Goal: Task Accomplishment & Management: Complete application form

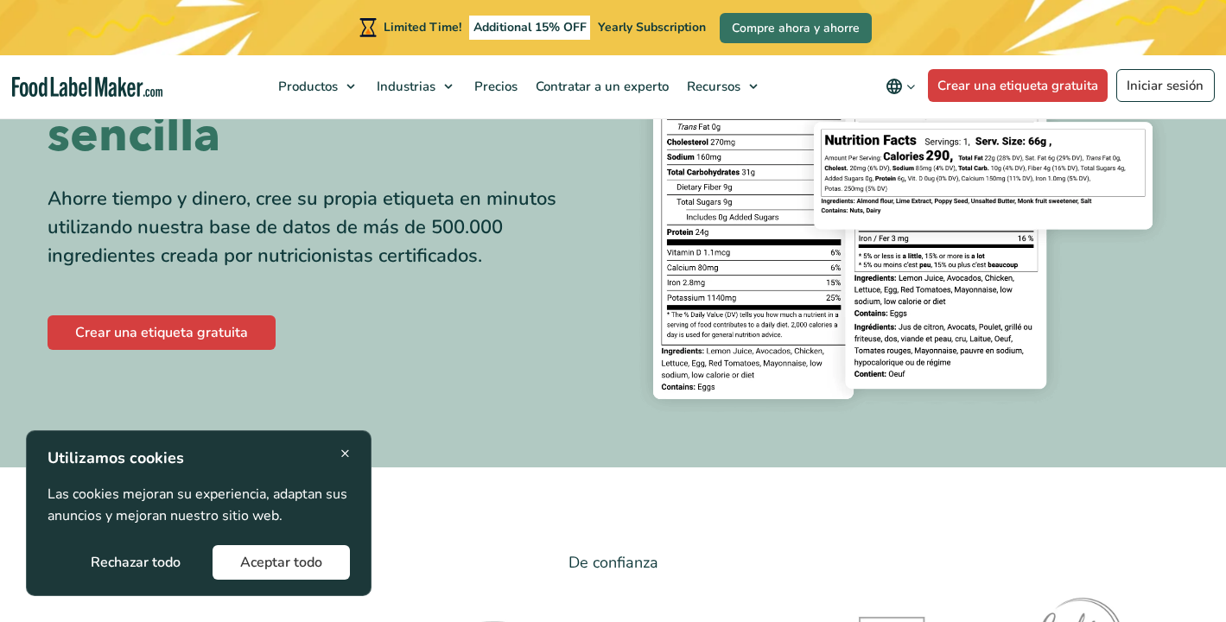
scroll to position [239, 0]
click at [243, 559] on button "Aceptar todo" at bounding box center [281, 562] width 137 height 35
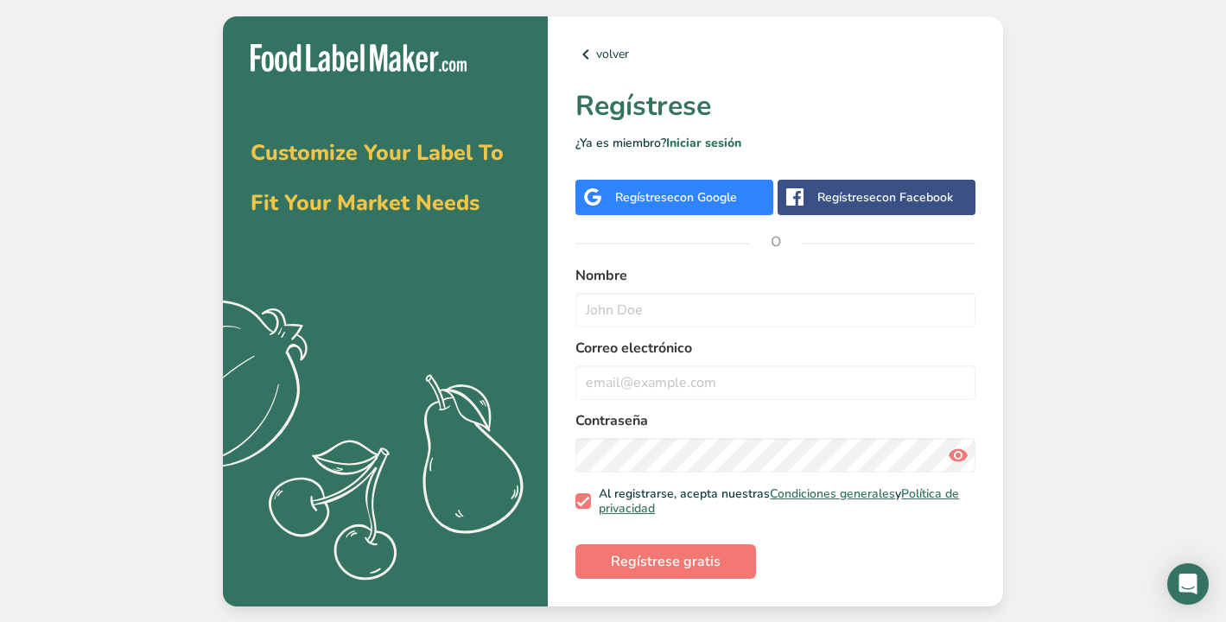
click at [683, 184] on div "Regístrese con Google" at bounding box center [675, 197] width 198 height 35
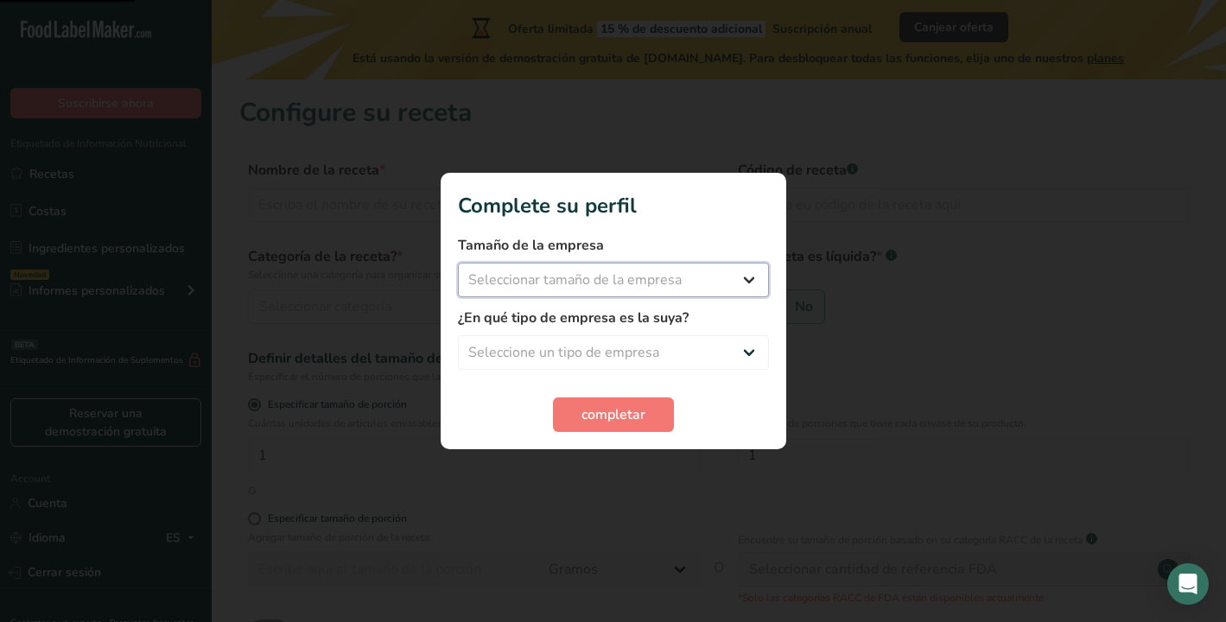
click at [663, 283] on select "Seleccionar tamaño de la empresa Menos de 10 empleados De 10 a 50 empleados De …" at bounding box center [613, 280] width 311 height 35
select select "1"
click at [458, 263] on select "Seleccionar tamaño de la empresa Menos de 10 empleados De 10 a 50 empleados De …" at bounding box center [613, 280] width 311 height 35
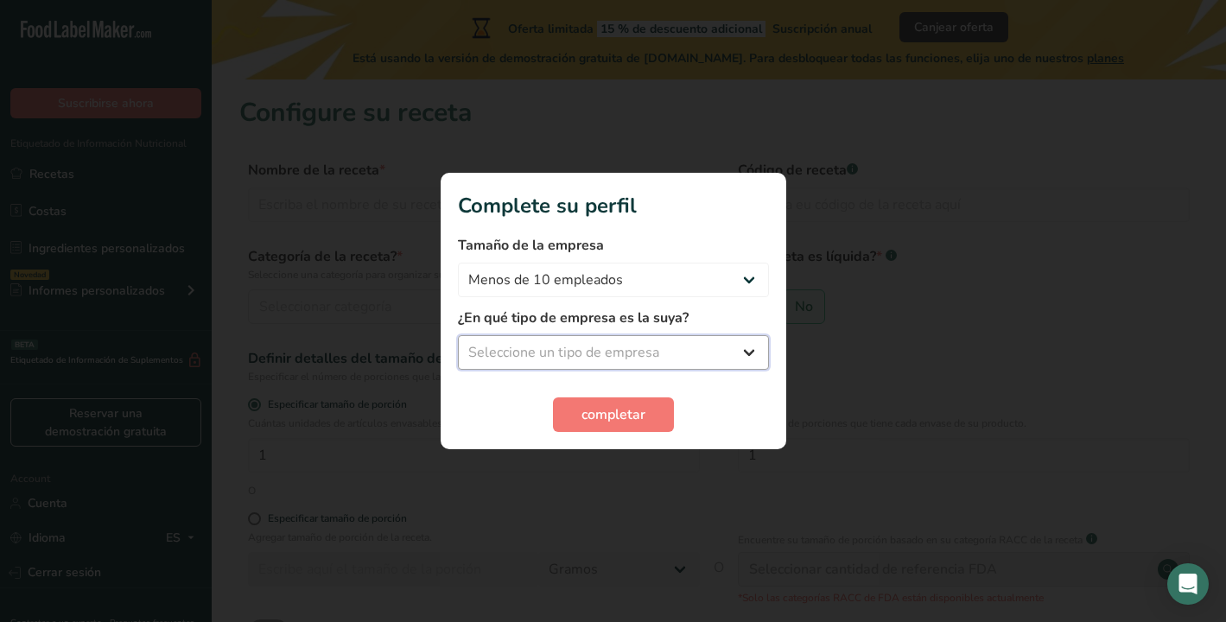
click at [634, 347] on select "Seleccione un tipo de empresa Fabricante de alimentos envasados Restaurante y c…" at bounding box center [613, 352] width 311 height 35
click at [458, 335] on select "Seleccione un tipo de empresa Fabricante de alimentos envasados Restaurante y c…" at bounding box center [613, 352] width 311 height 35
click at [602, 358] on select "Fabricante de alimentos envasados Restaurante y cafetería [GEOGRAPHIC_DATA] Emp…" at bounding box center [613, 352] width 311 height 35
select select "1"
click at [458, 335] on select "Fabricante de alimentos envasados Restaurante y cafetería [GEOGRAPHIC_DATA] Emp…" at bounding box center [613, 352] width 311 height 35
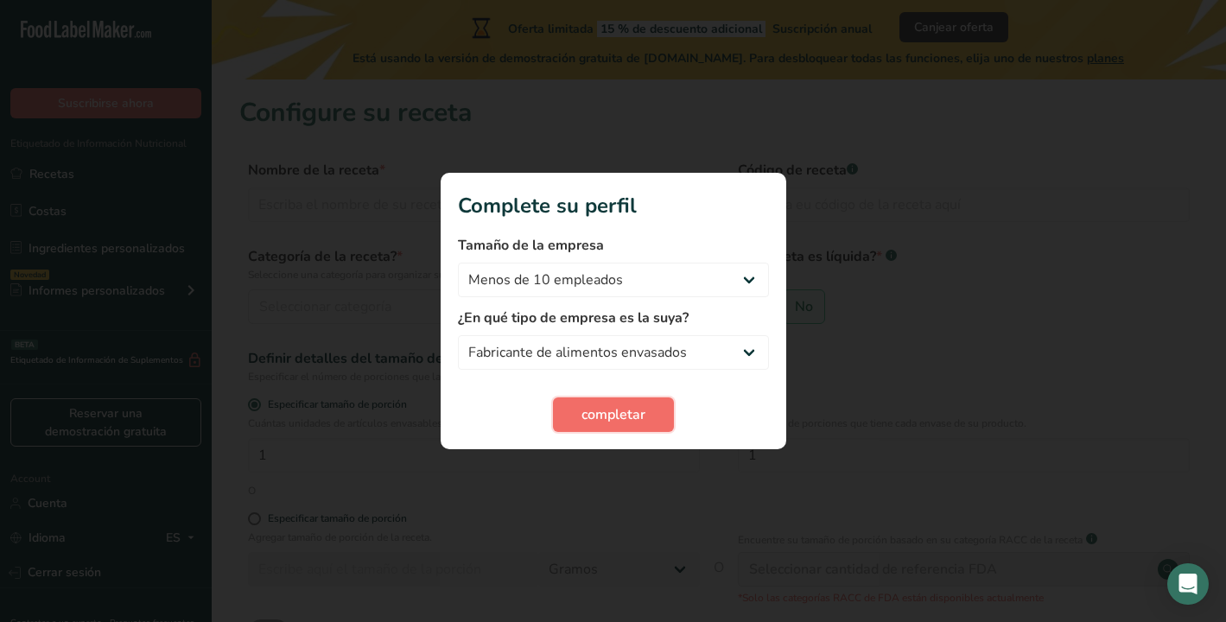
click at [591, 417] on span "completar" at bounding box center [614, 415] width 64 height 21
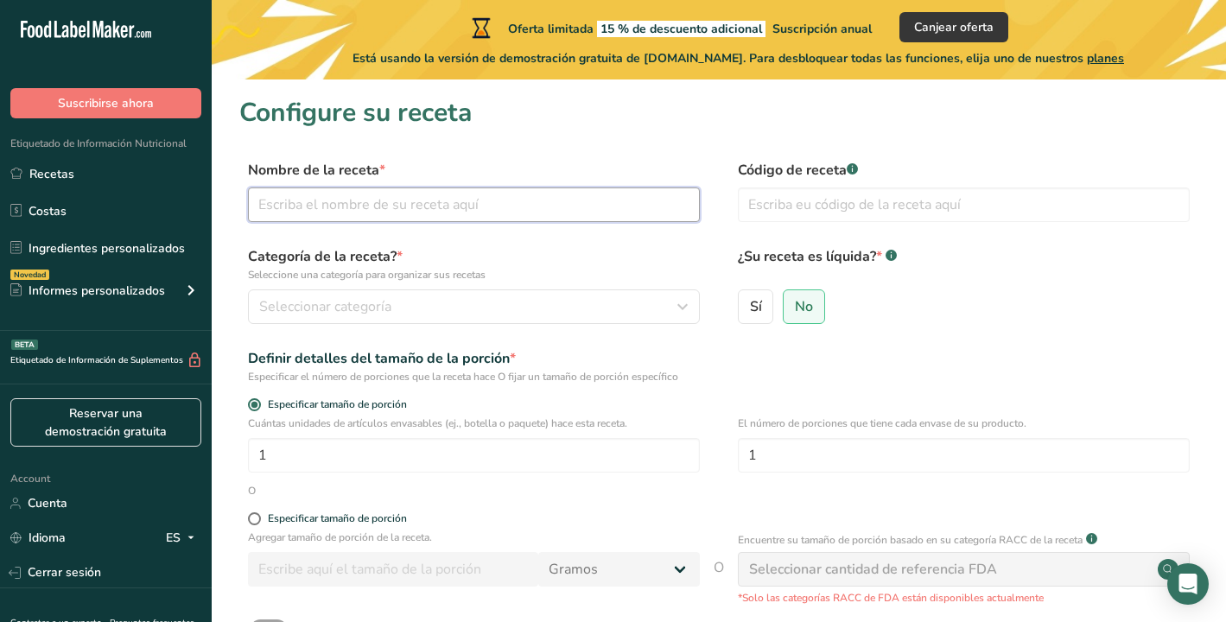
click at [362, 214] on input "text" at bounding box center [474, 205] width 452 height 35
type input "Jocoque Natural"
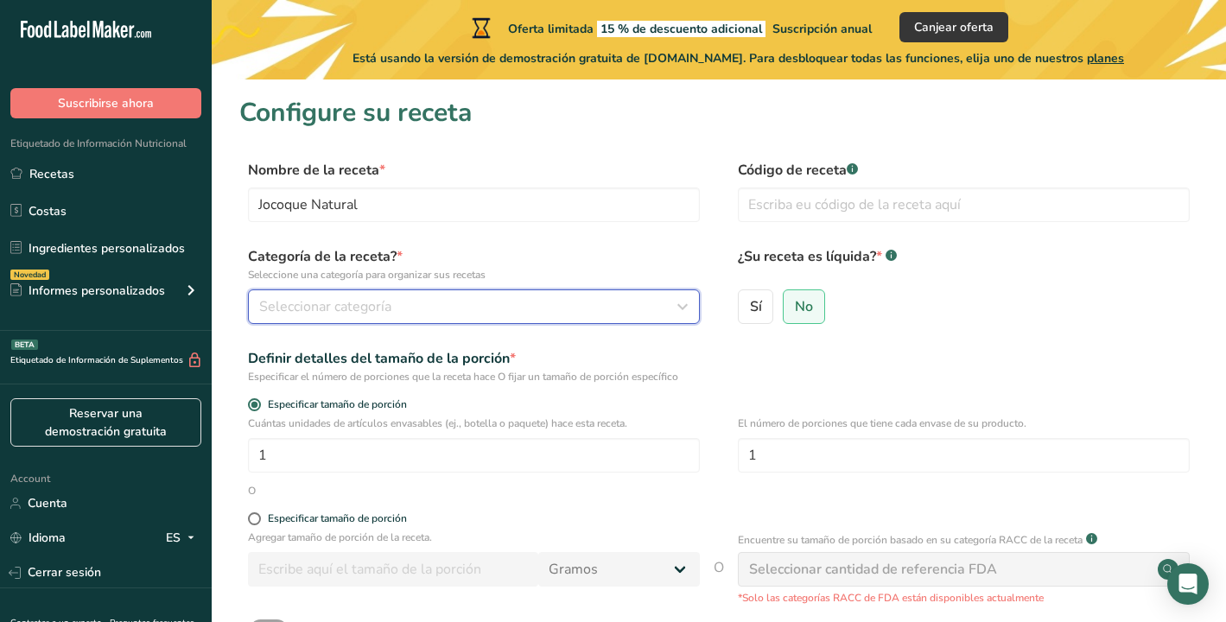
click at [318, 301] on span "Seleccionar categoría" at bounding box center [325, 306] width 132 height 21
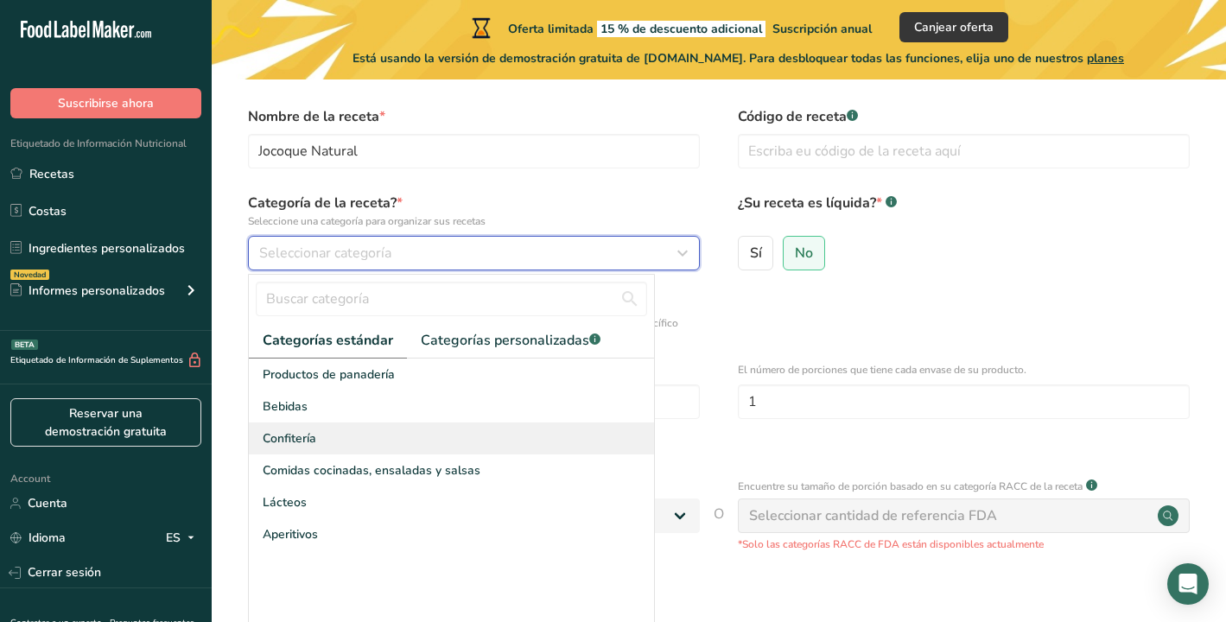
scroll to position [48, 0]
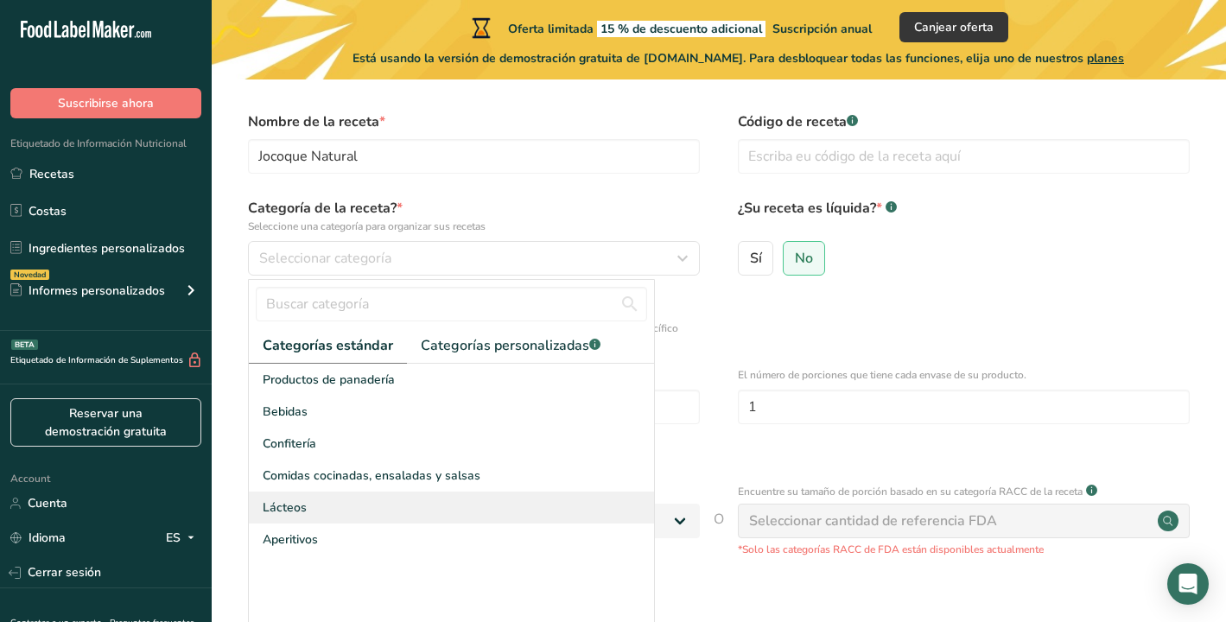
click at [338, 513] on div "Lácteos" at bounding box center [451, 508] width 405 height 32
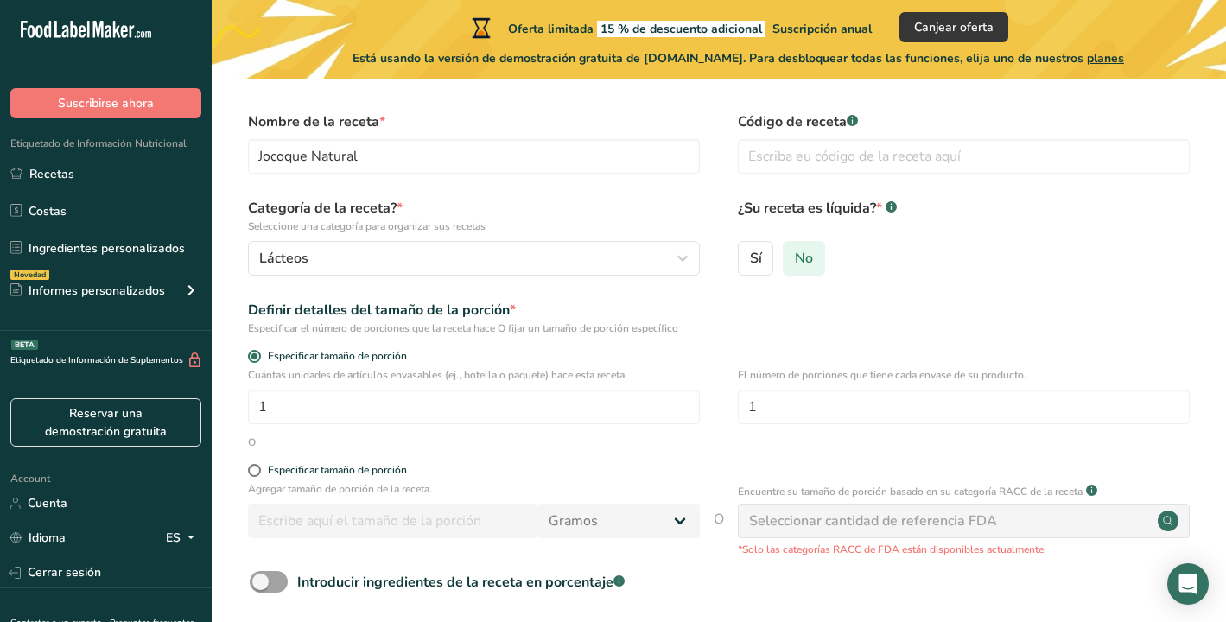
click at [814, 258] on label "No" at bounding box center [804, 258] width 42 height 35
click at [795, 258] on input "No" at bounding box center [789, 257] width 11 height 11
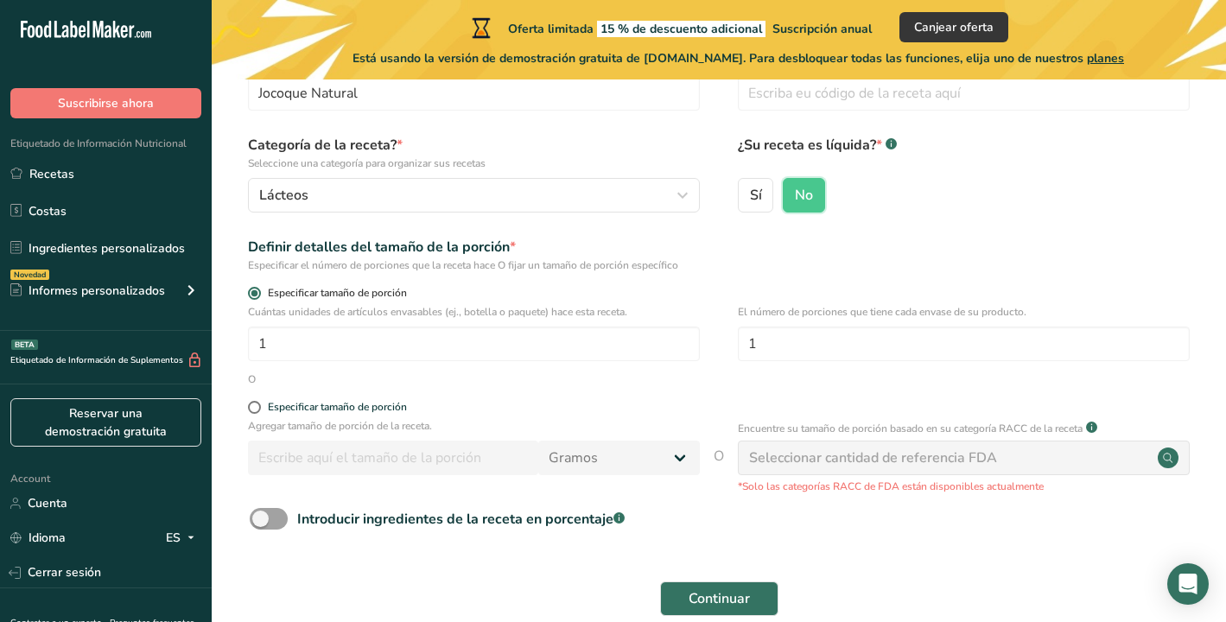
scroll to position [114, 0]
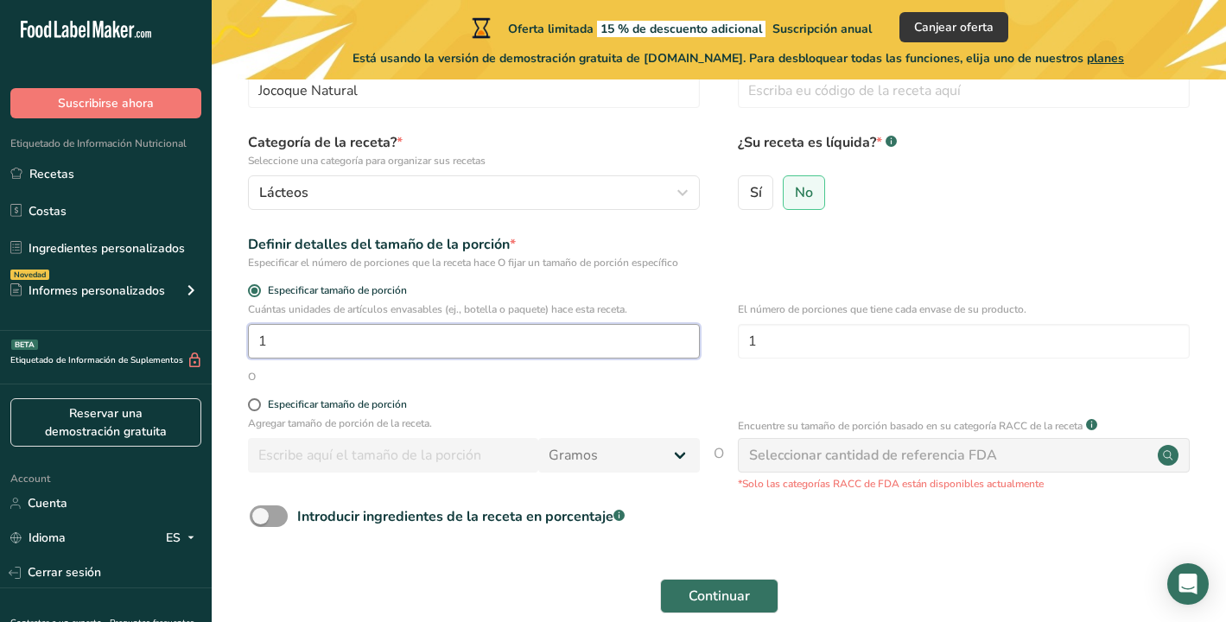
click at [345, 342] on input "1" at bounding box center [474, 341] width 452 height 35
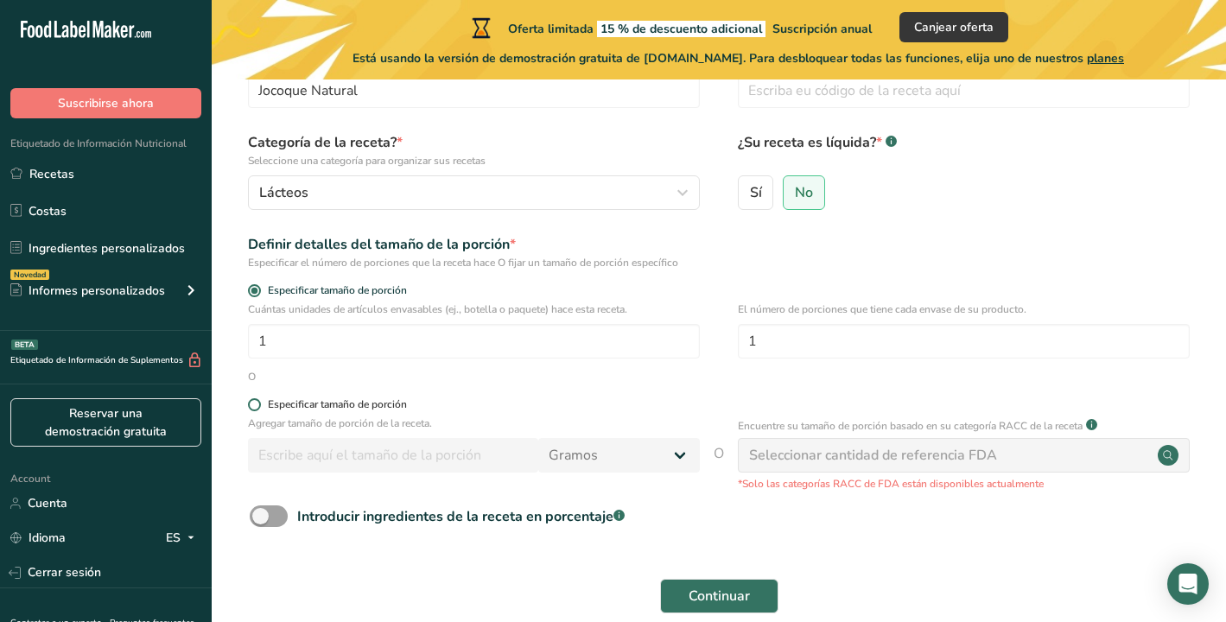
click at [262, 408] on span "Especificar tamaño de porción" at bounding box center [334, 404] width 146 height 13
click at [259, 408] on input "Especificar tamaño de porción" at bounding box center [253, 404] width 11 height 11
radio input "true"
radio input "false"
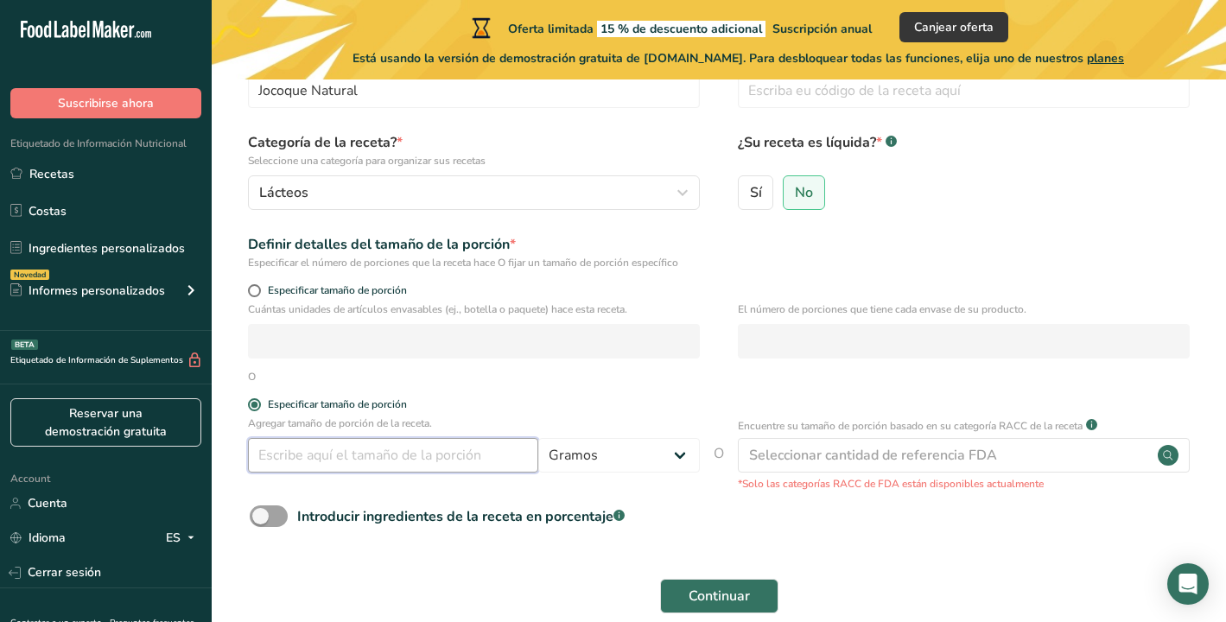
click at [322, 460] on input "number" at bounding box center [393, 455] width 290 height 35
type input "250"
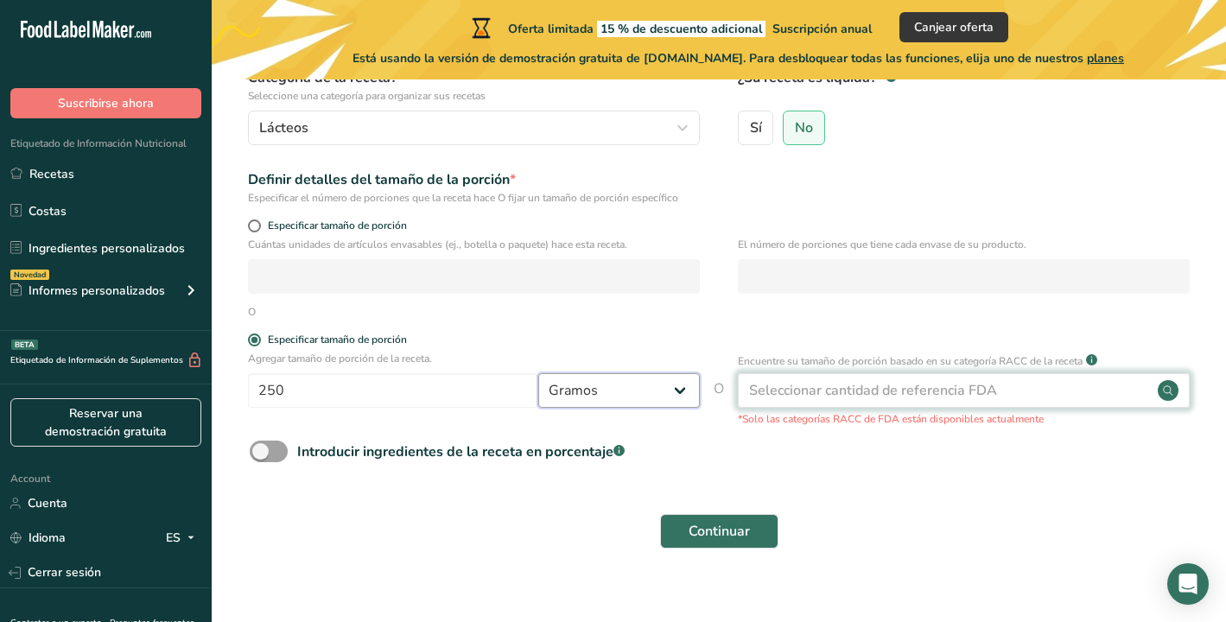
scroll to position [199, 0]
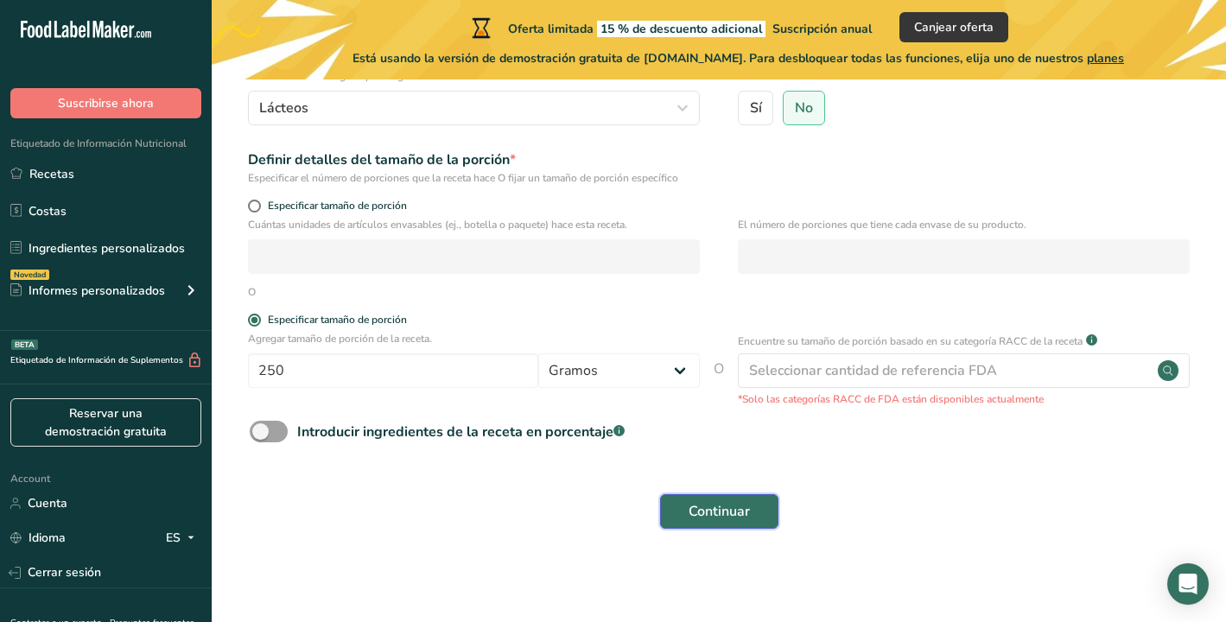
click at [685, 501] on button "Continuar" at bounding box center [719, 511] width 118 height 35
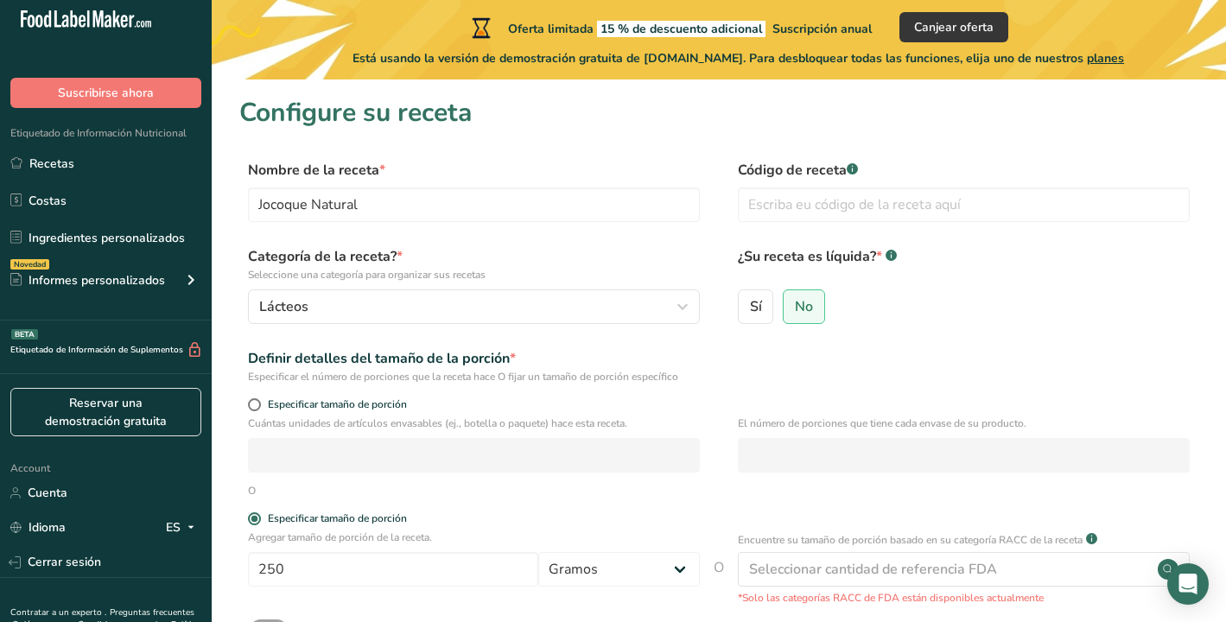
scroll to position [10, 0]
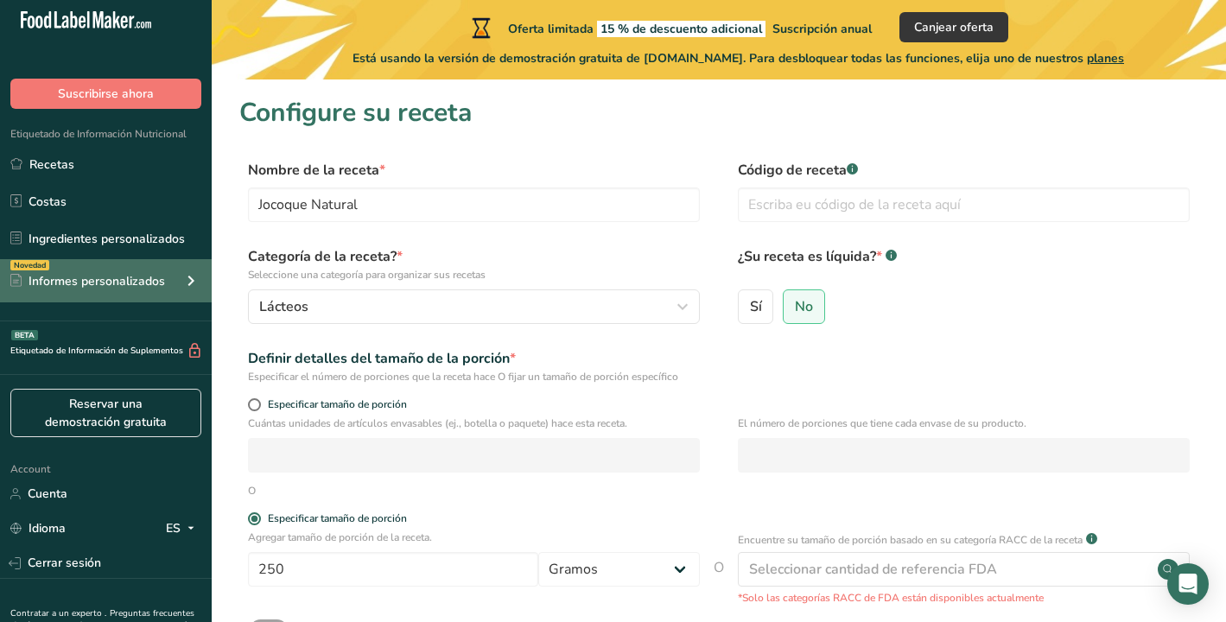
click at [84, 277] on div "Informes personalizados" at bounding box center [87, 281] width 155 height 18
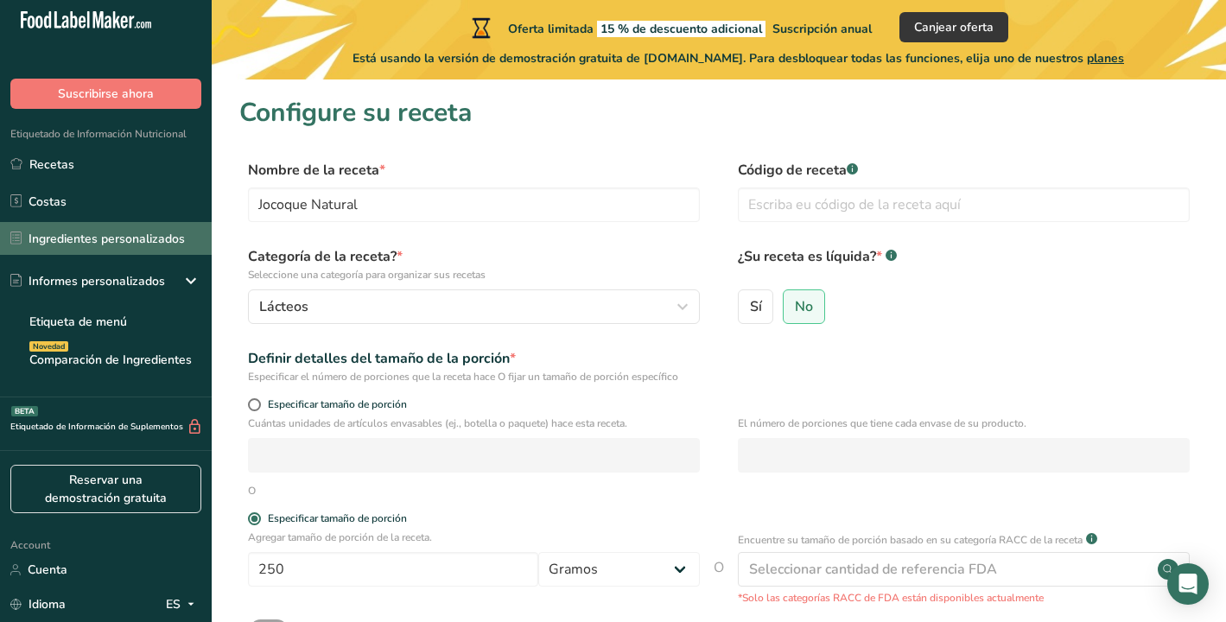
click at [85, 244] on link "Ingredientes personalizados" at bounding box center [106, 238] width 212 height 33
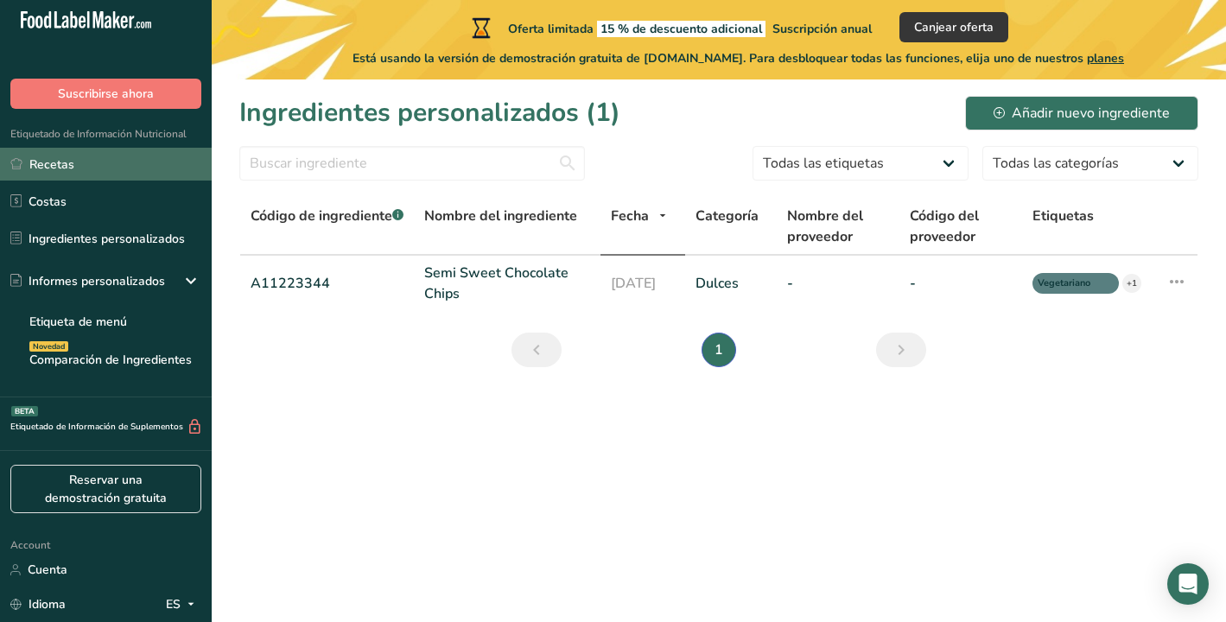
click at [92, 161] on link "Recetas" at bounding box center [106, 164] width 212 height 33
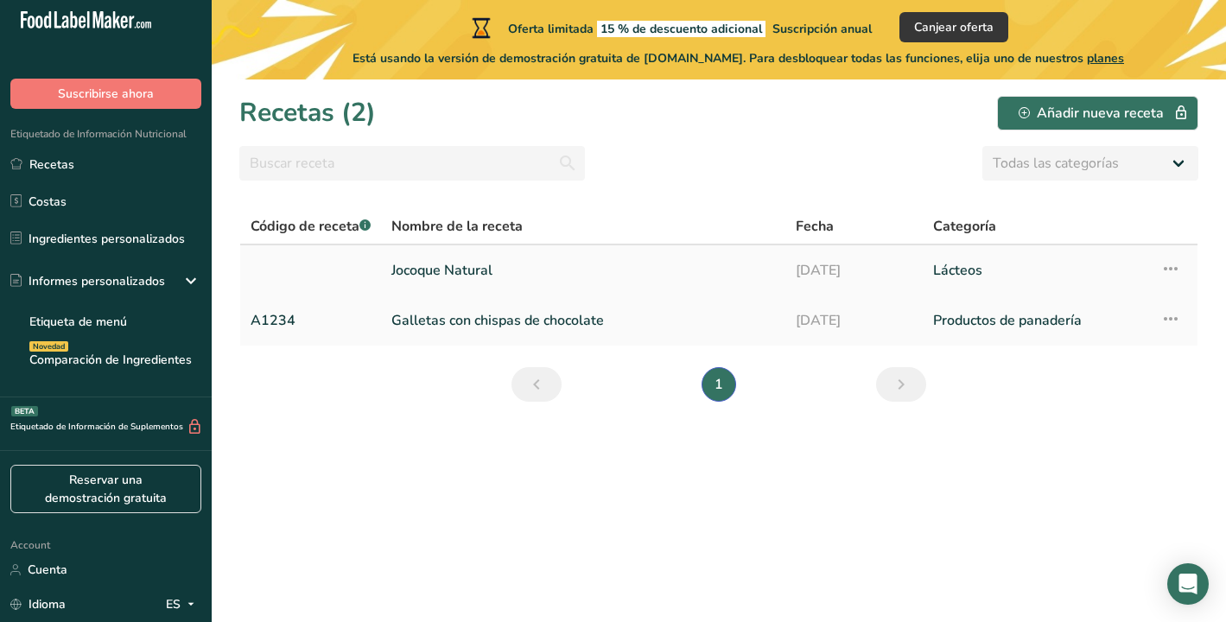
click at [438, 277] on link "Jocoque Natural" at bounding box center [584, 270] width 384 height 36
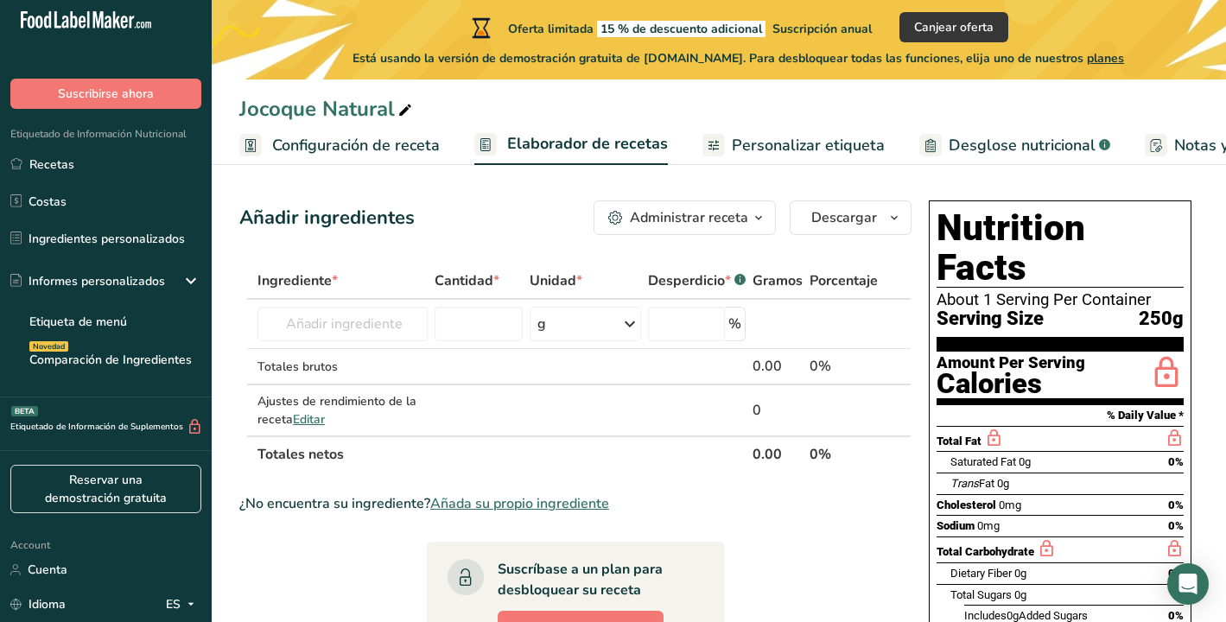
scroll to position [3, 0]
click at [328, 321] on input "text" at bounding box center [343, 325] width 170 height 35
click at [689, 210] on div "Administrar receta" at bounding box center [689, 218] width 118 height 21
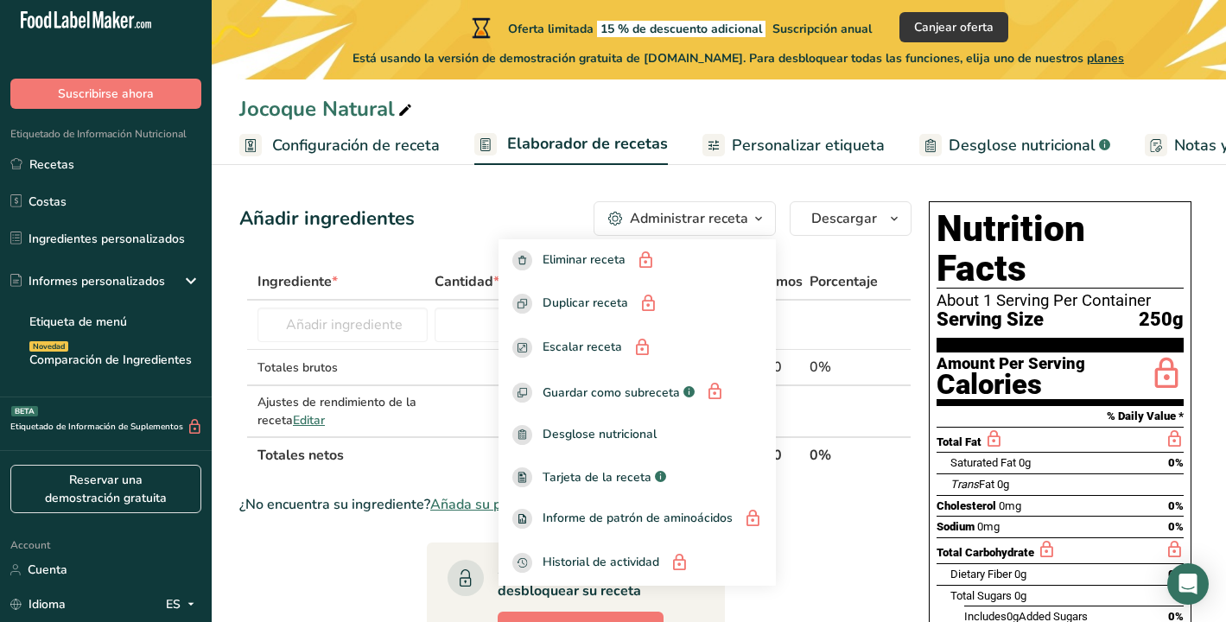
click at [688, 220] on div "Administrar receta" at bounding box center [689, 218] width 118 height 21
